Goal: Information Seeking & Learning: Learn about a topic

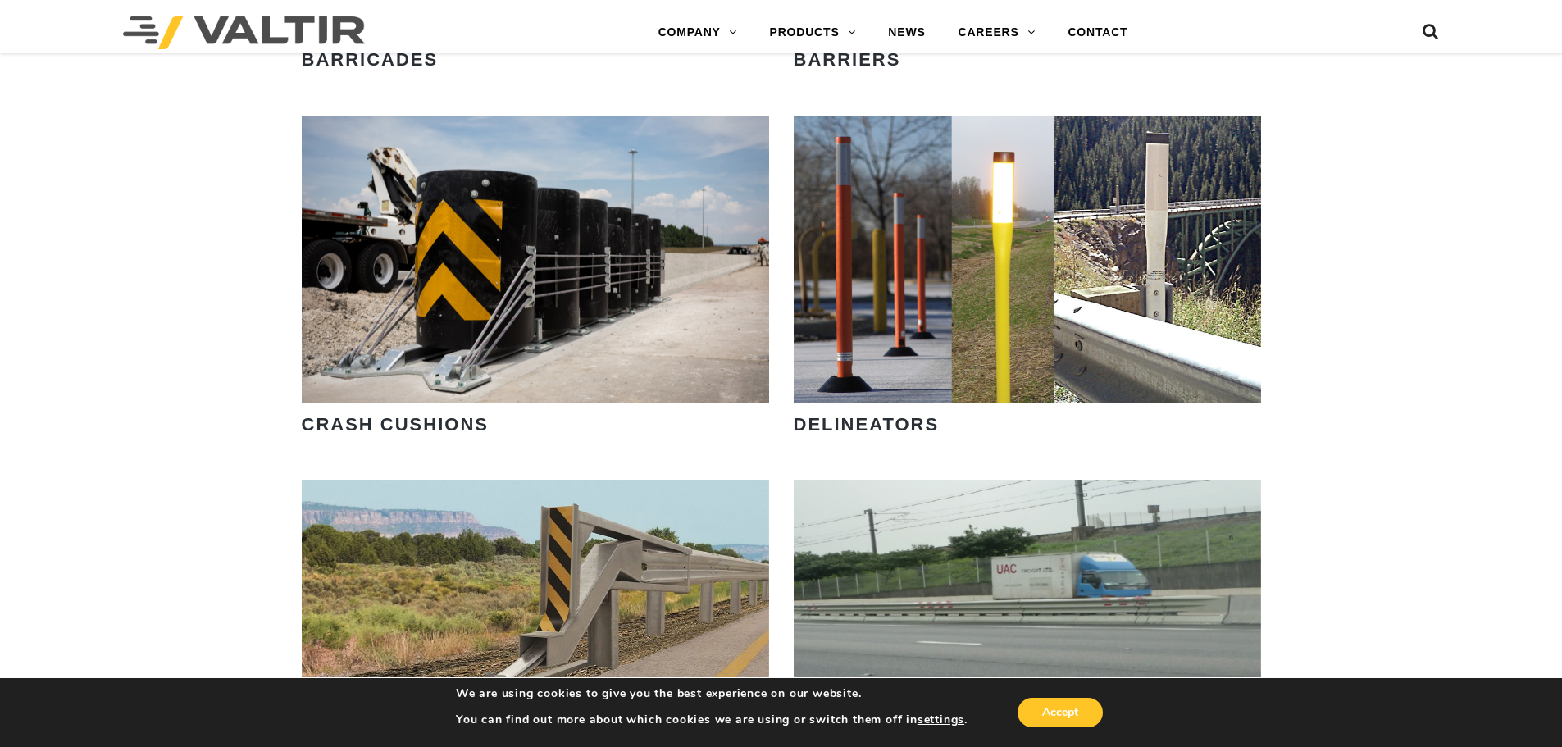
scroll to position [1148, 0]
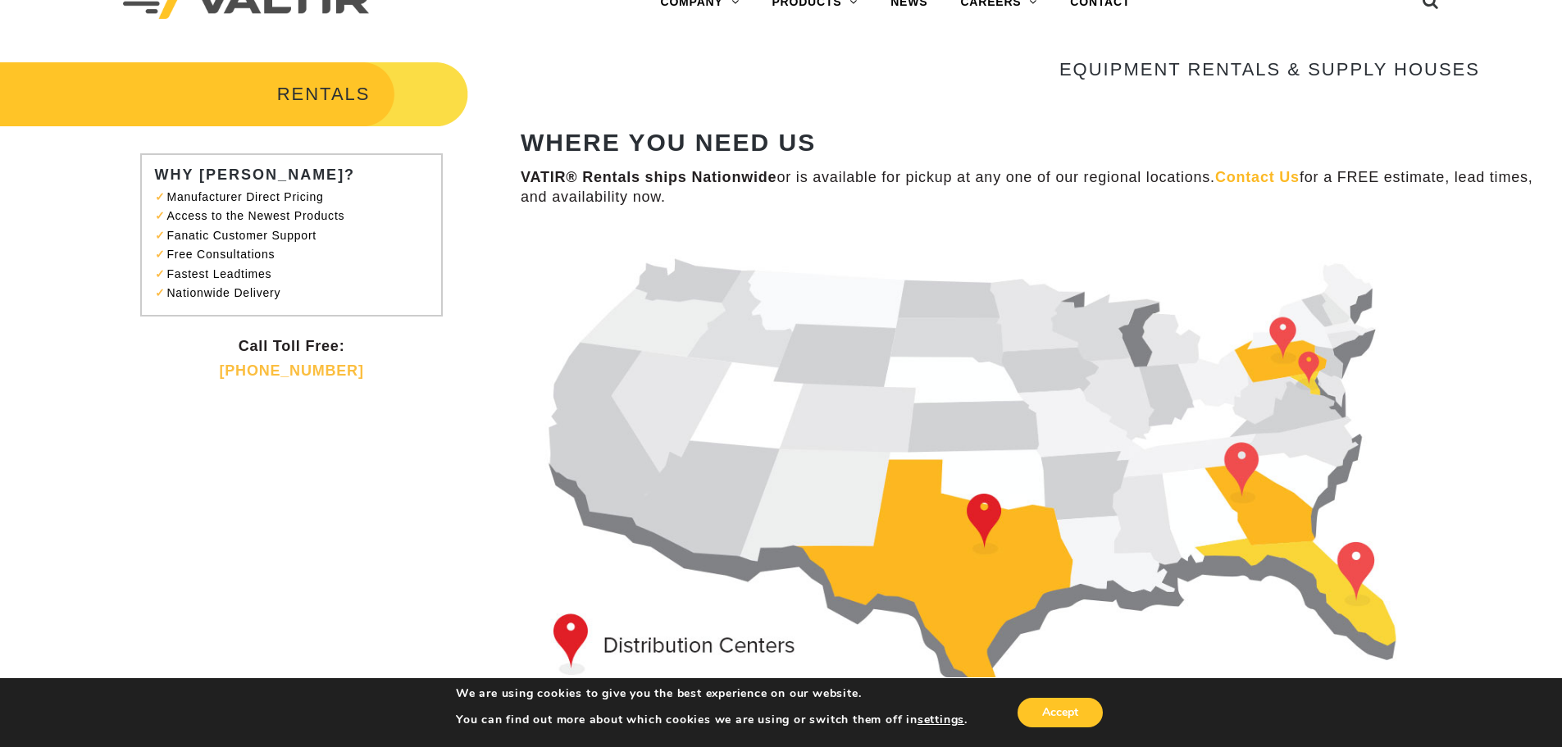
scroll to position [82, 0]
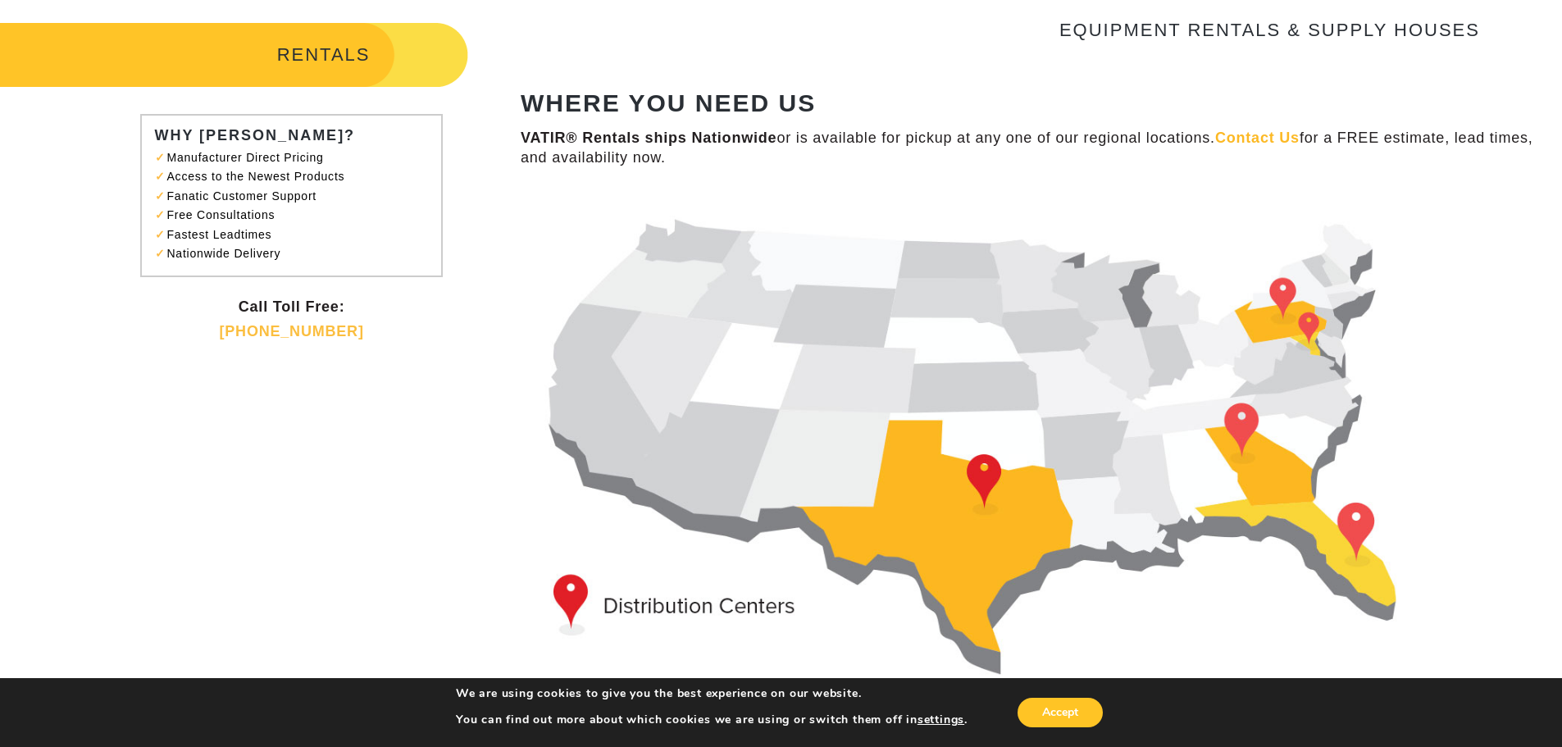
click at [659, 107] on strong "WHERE YOU NEED US" at bounding box center [668, 102] width 295 height 27
click at [652, 102] on strong "WHERE YOU NEED US" at bounding box center [668, 102] width 295 height 27
click at [726, 102] on strong "WHERE YOU NEED US" at bounding box center [668, 102] width 295 height 27
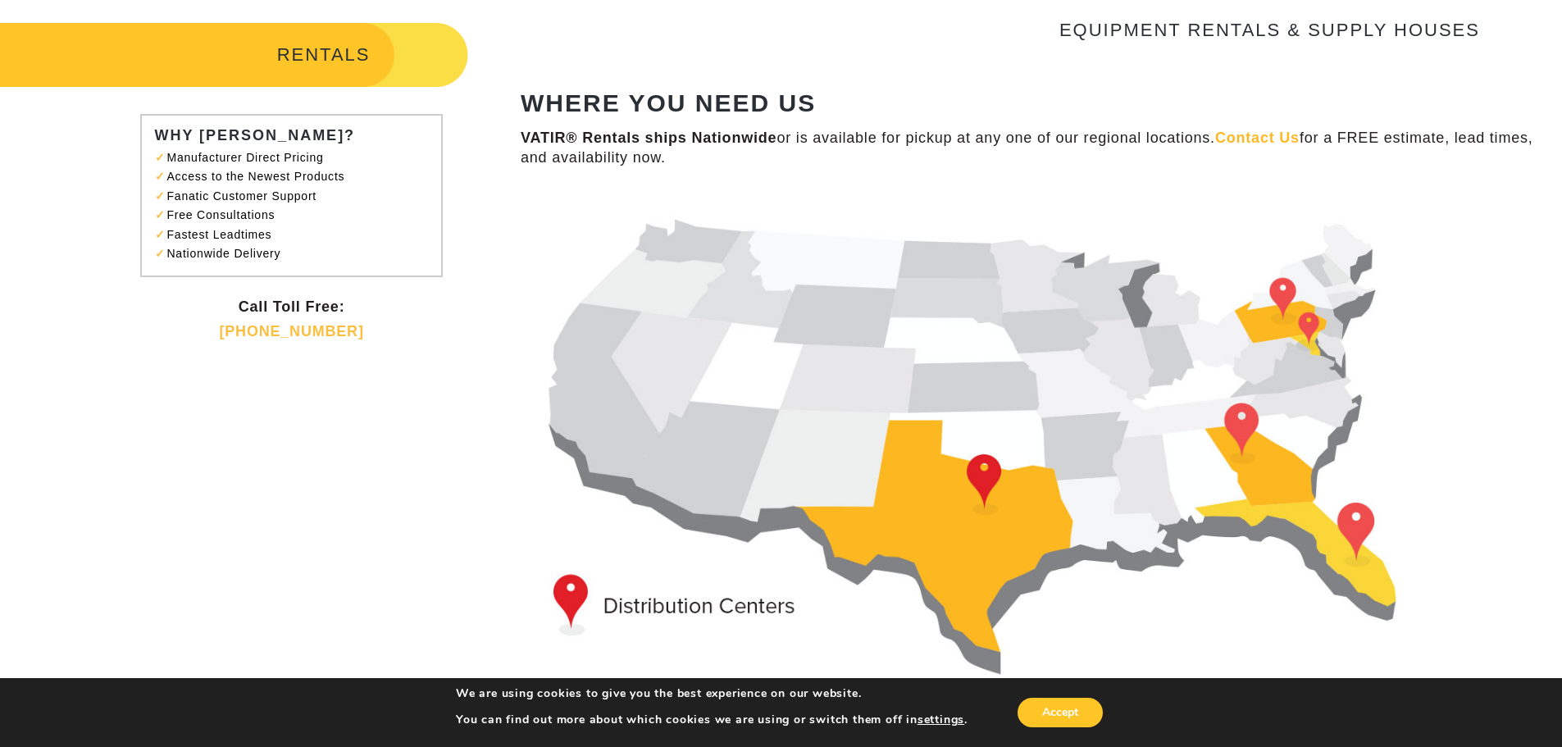
click at [740, 103] on strong "WHERE YOU NEED US" at bounding box center [668, 102] width 295 height 27
click at [757, 101] on strong "WHERE YOU NEED US" at bounding box center [668, 102] width 295 height 27
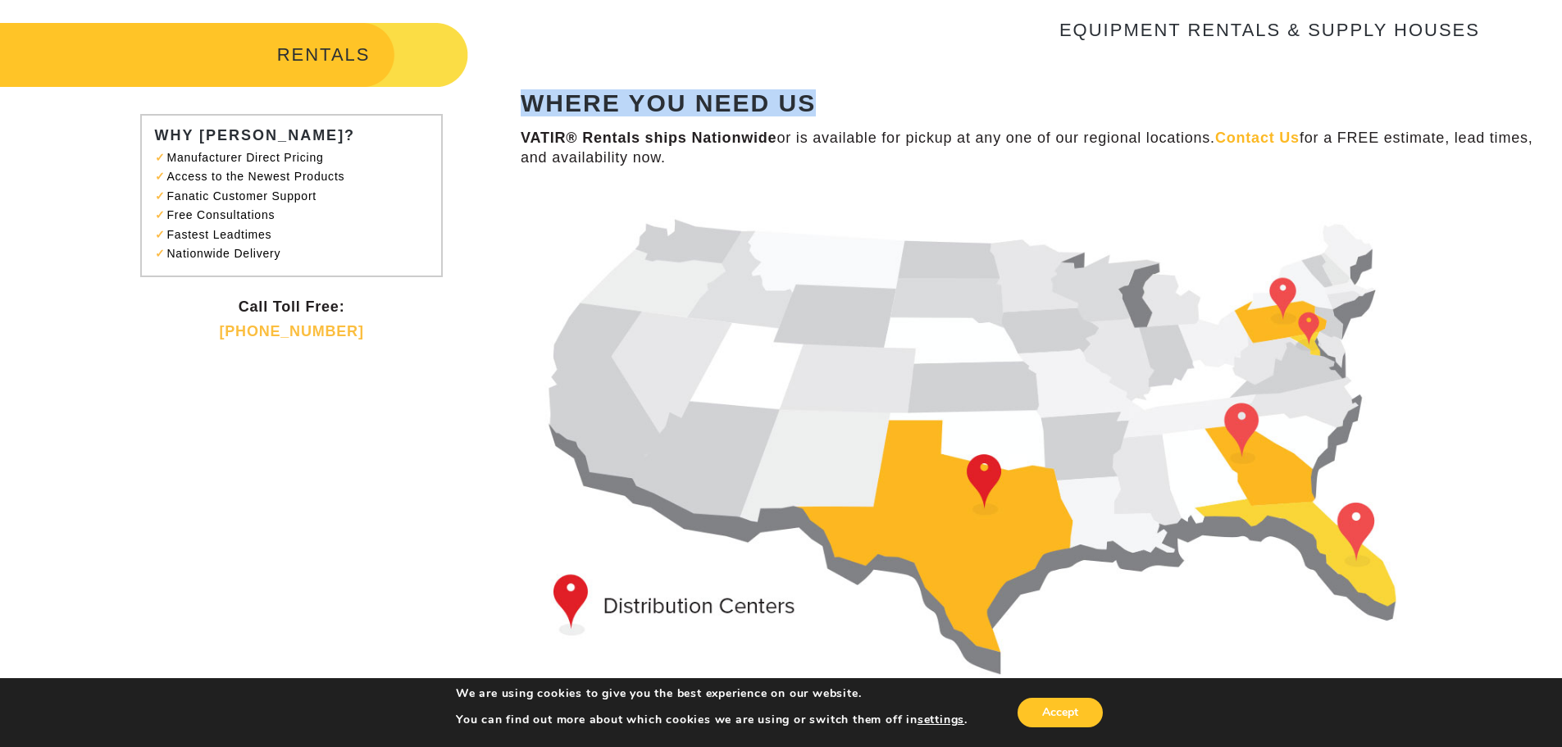
click at [722, 101] on strong "WHERE YOU NEED US" at bounding box center [668, 102] width 295 height 27
click at [657, 101] on strong "WHERE YOU NEED US" at bounding box center [668, 102] width 295 height 27
click at [707, 104] on strong "WHERE YOU NEED US" at bounding box center [668, 102] width 295 height 27
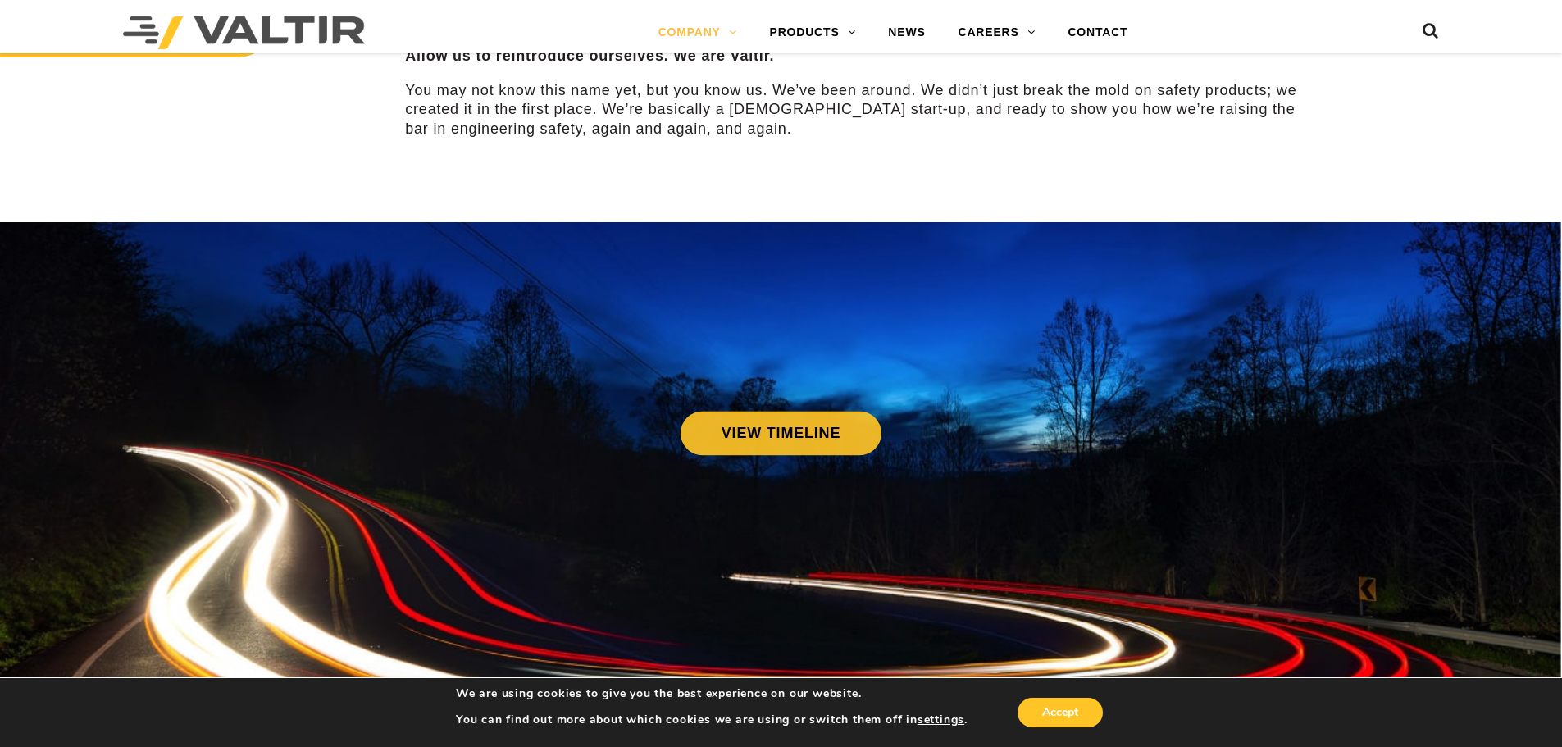
scroll to position [656, 0]
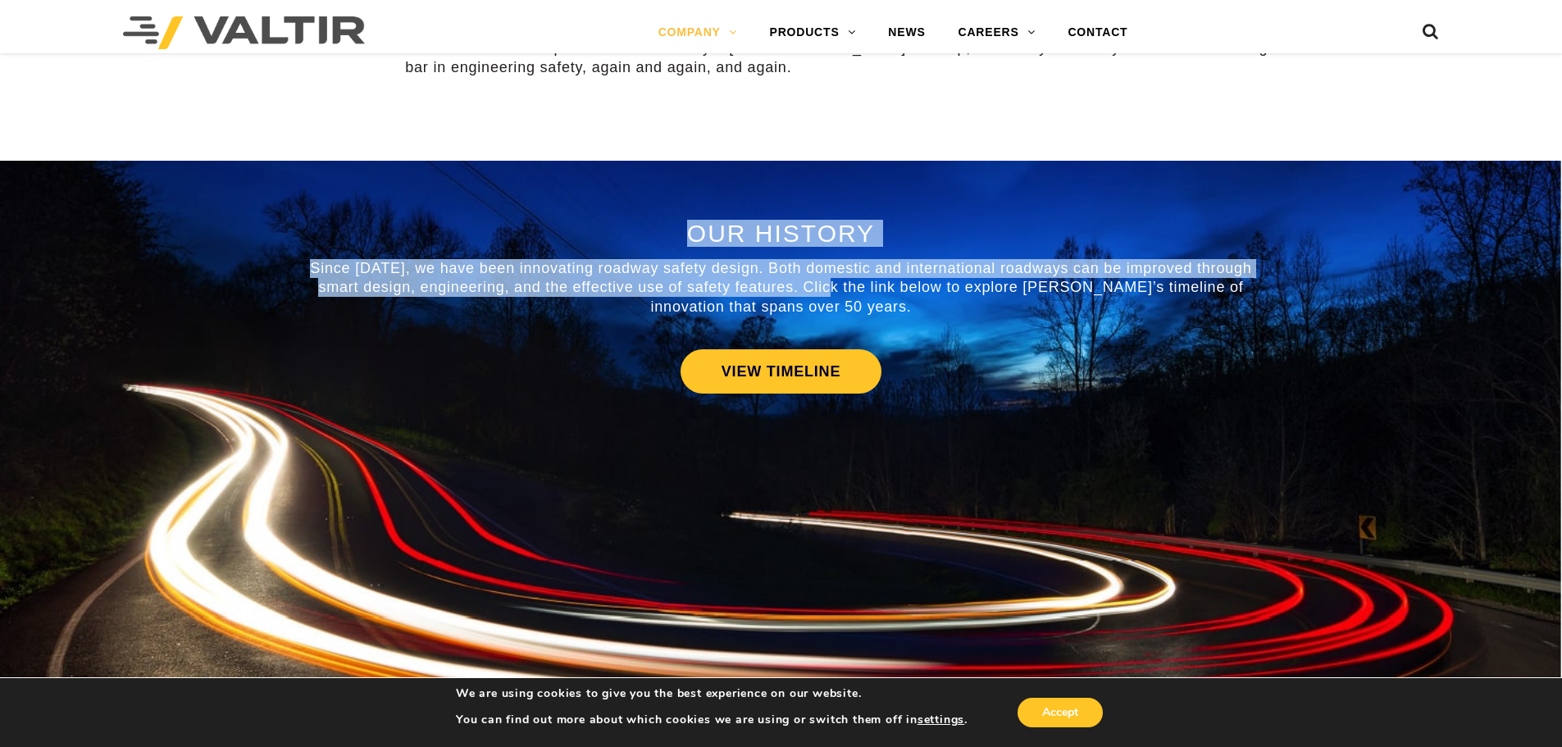
drag, startPoint x: 681, startPoint y: 230, endPoint x: 853, endPoint y: 290, distance: 181.5
click at [839, 286] on div "OUR HISTORY Since [DATE], we have been innovating roadway safety design. Both d…" at bounding box center [781, 268] width 959 height 97
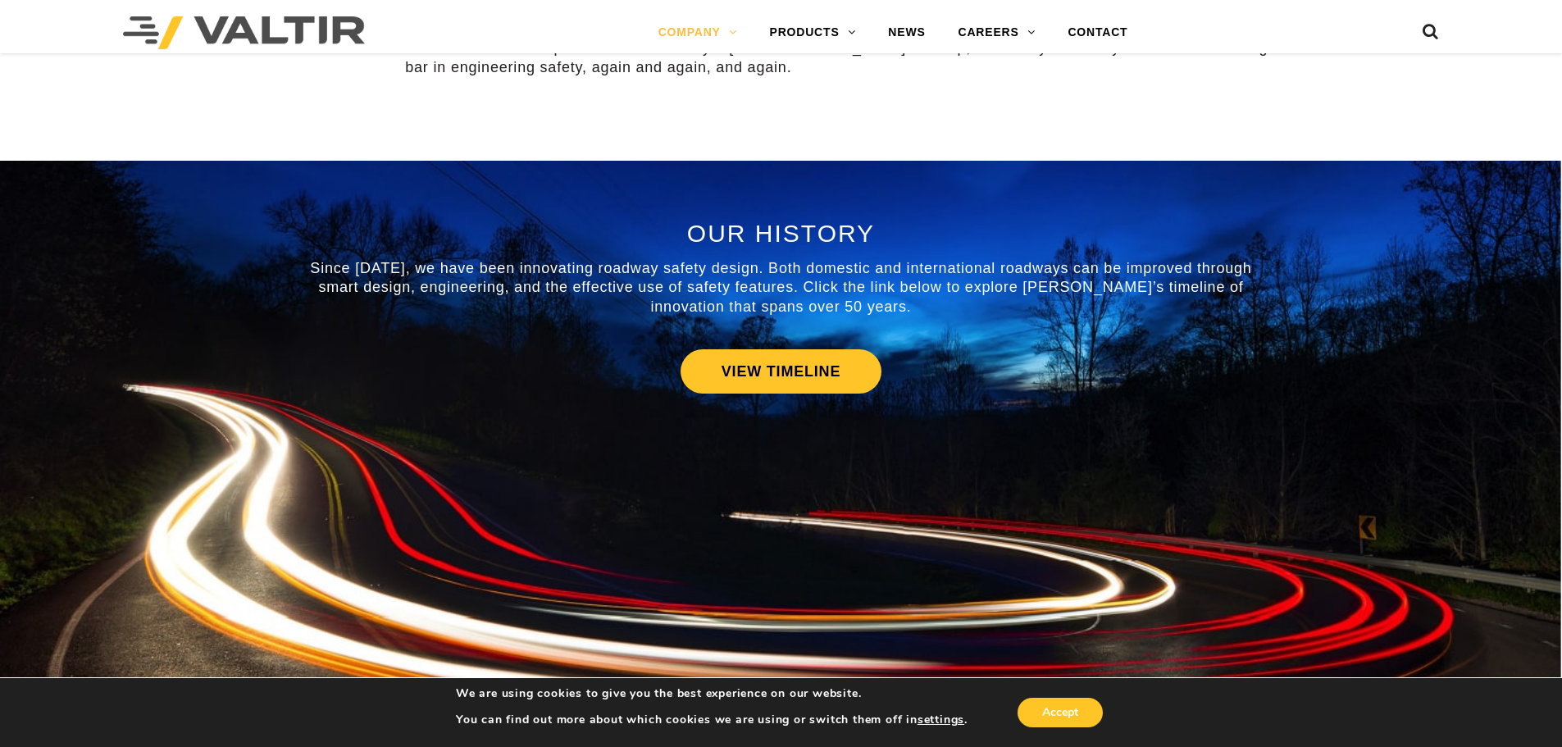
click at [862, 298] on p "Since [DATE], we have been innovating roadway safety design. Both domestic and …" at bounding box center [781, 287] width 959 height 57
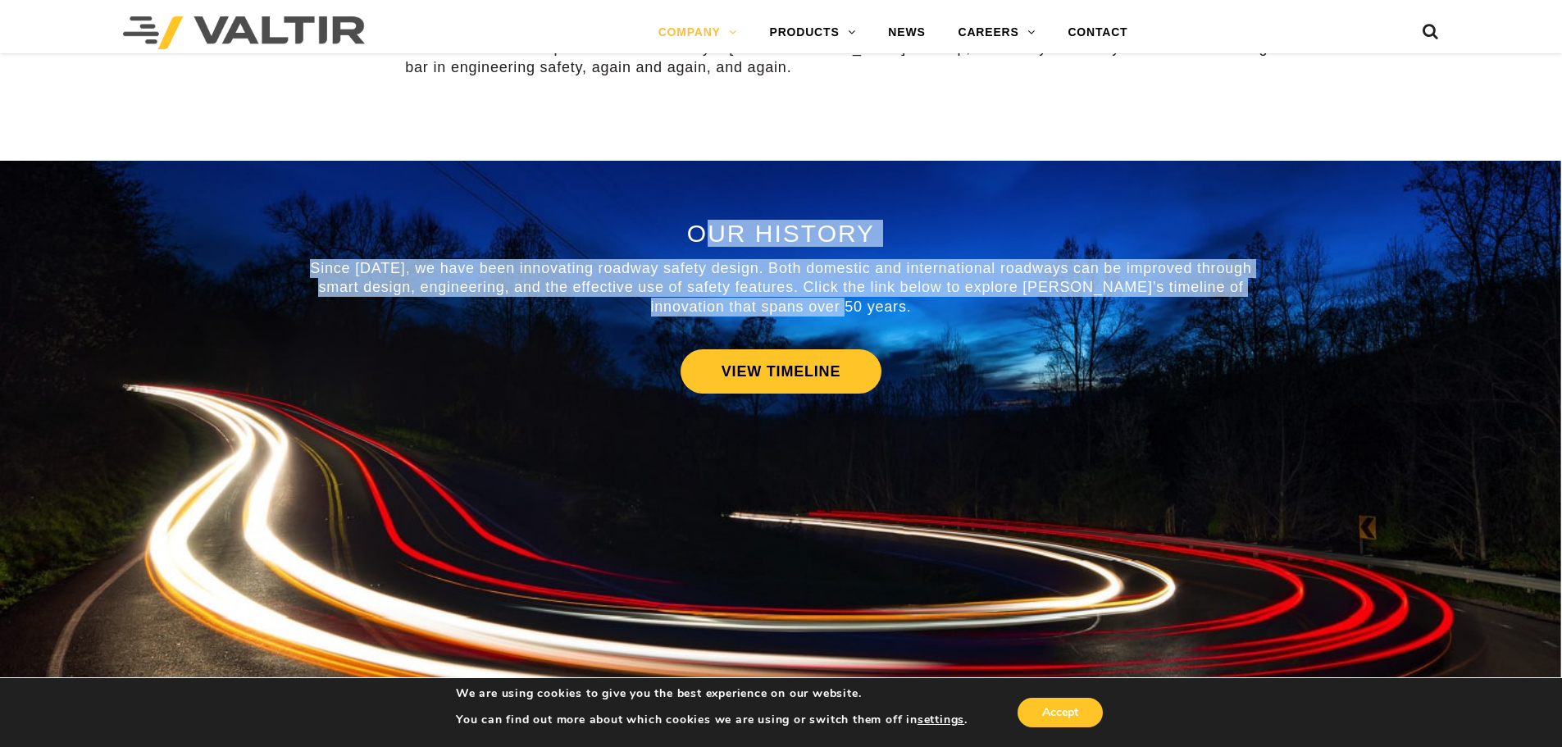
drag, startPoint x: 870, startPoint y: 302, endPoint x: 702, endPoint y: 225, distance: 184.9
click at [702, 225] on div "OUR HISTORY Since [DATE], we have been innovating roadway safety design. Both d…" at bounding box center [781, 268] width 959 height 97
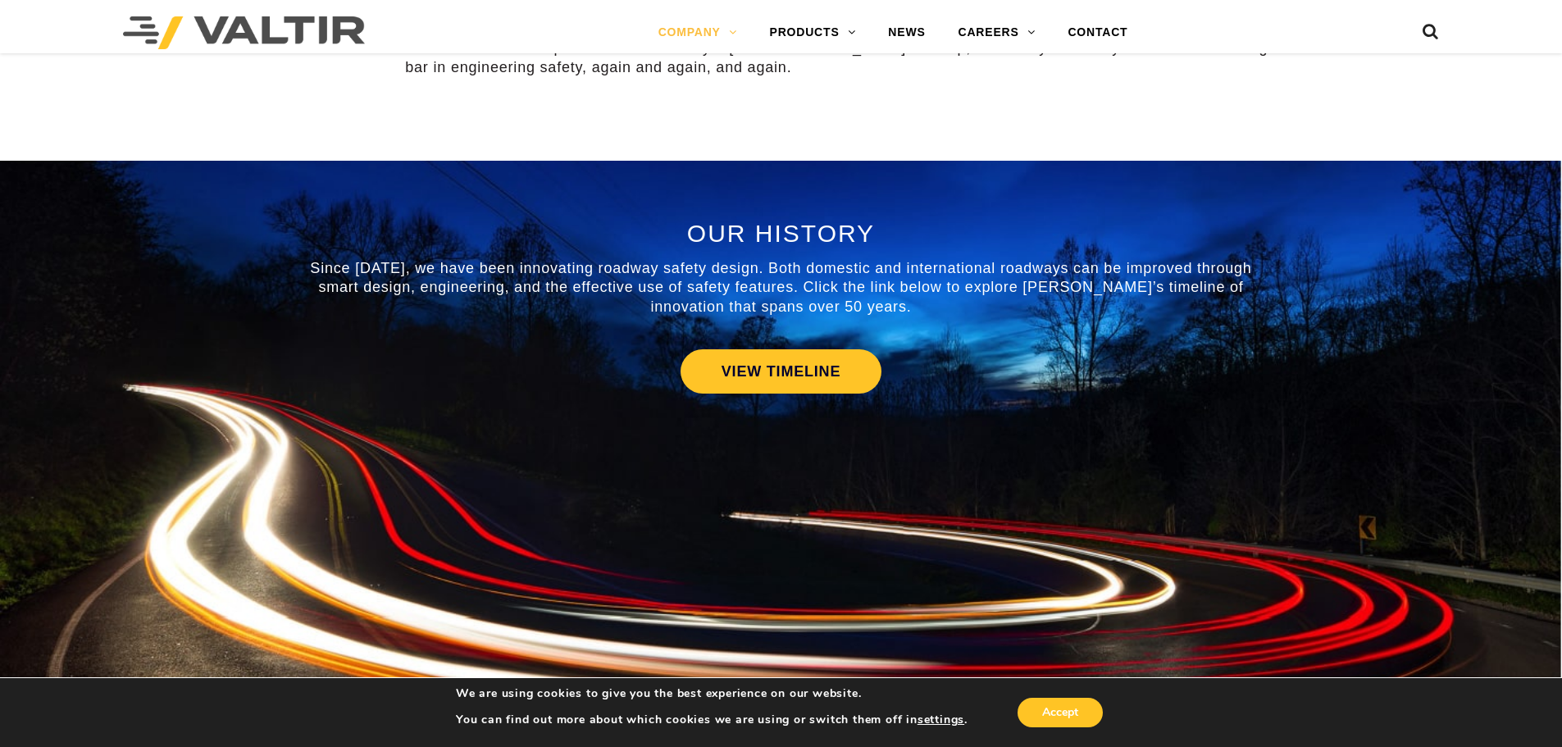
click at [695, 228] on span "OUR HISTORY" at bounding box center [781, 233] width 188 height 27
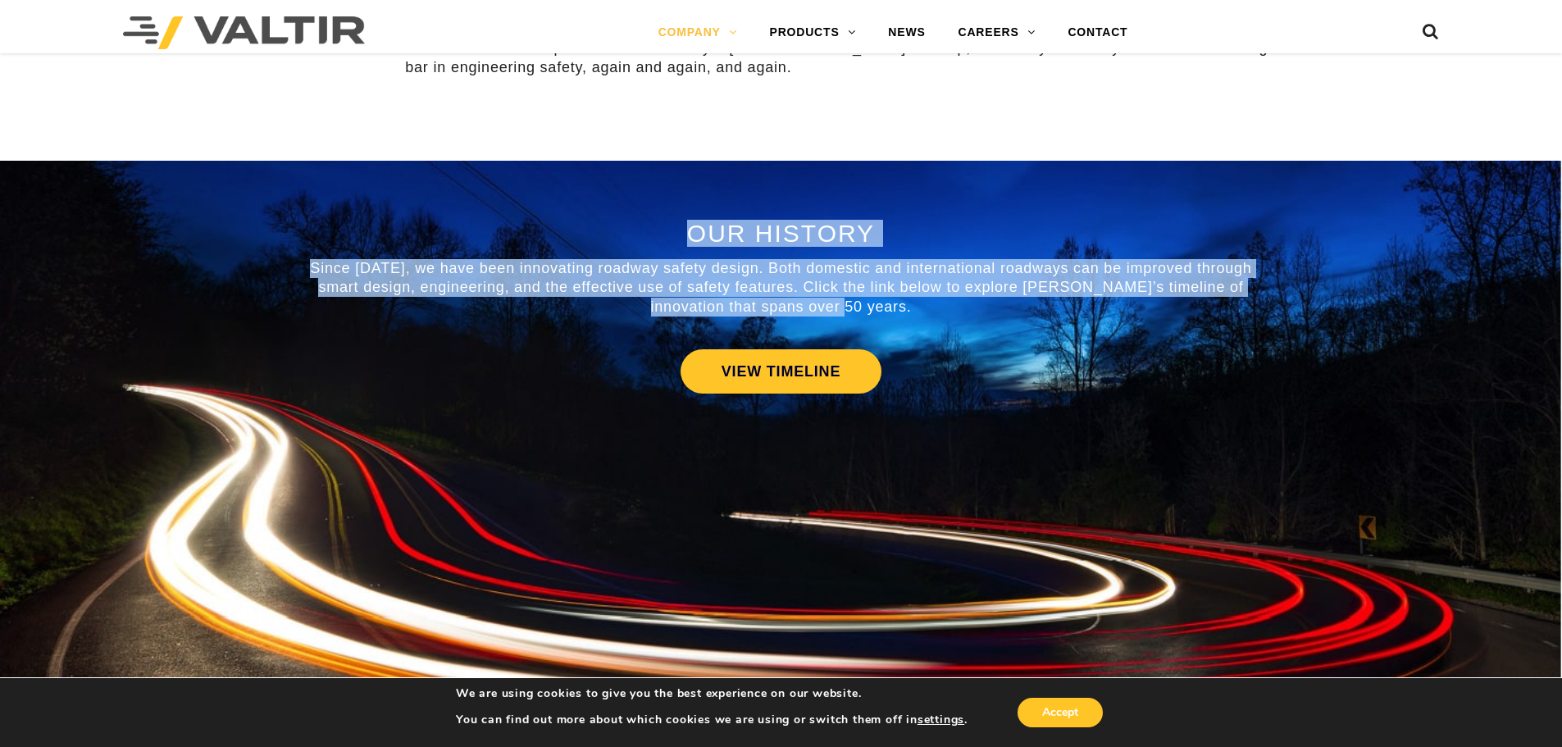
drag, startPoint x: 689, startPoint y: 230, endPoint x: 859, endPoint y: 303, distance: 185.2
click at [858, 300] on div "OUR HISTORY Since [DATE], we have been innovating roadway safety design. Both d…" at bounding box center [781, 268] width 959 height 97
click at [859, 303] on p "Since [DATE], we have been innovating roadway safety design. Both domestic and …" at bounding box center [781, 287] width 959 height 57
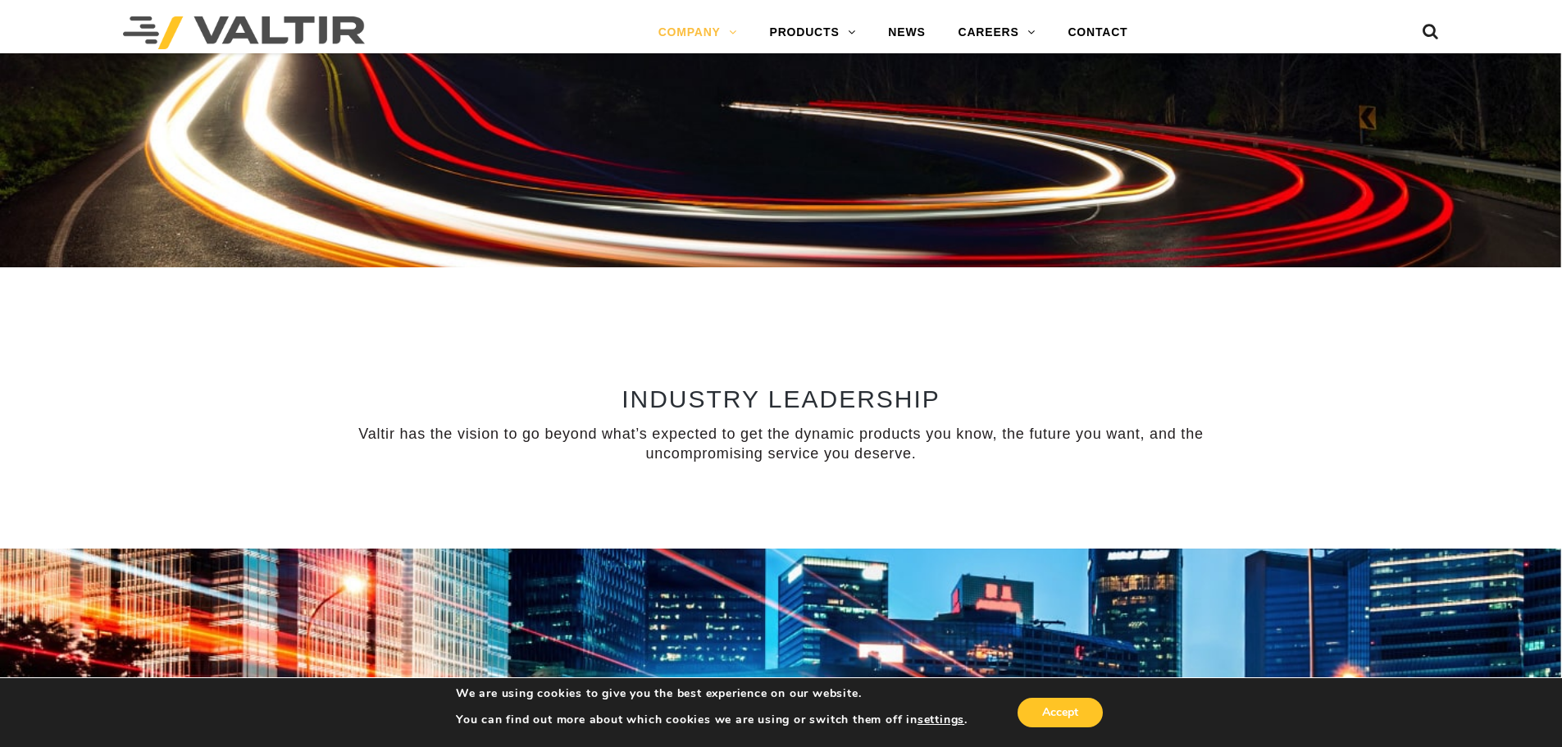
scroll to position [328, 0]
